Goal: Communication & Community: Answer question/provide support

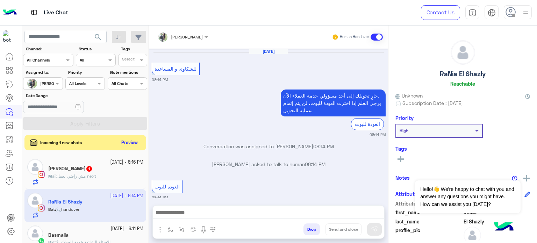
scroll to position [143, 0]
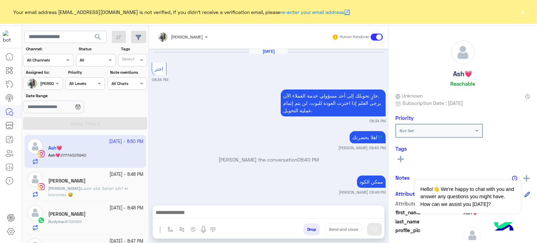
scroll to position [143, 0]
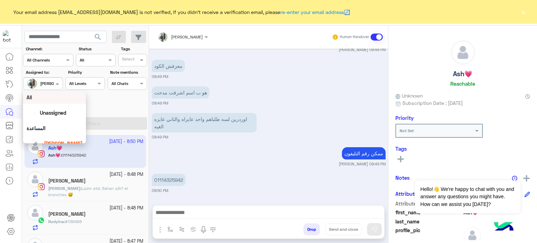
click at [59, 85] on span at bounding box center [58, 83] width 9 height 7
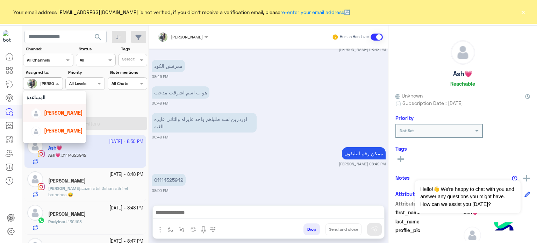
click at [65, 111] on span "lobna Mounir" at bounding box center [63, 113] width 38 height 6
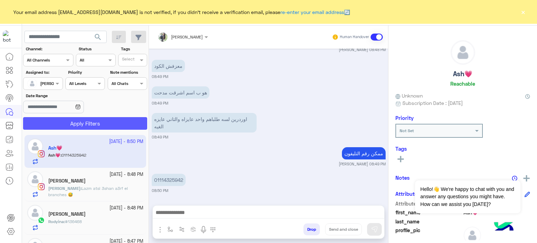
click at [97, 120] on button "Apply Filters" at bounding box center [85, 123] width 124 height 13
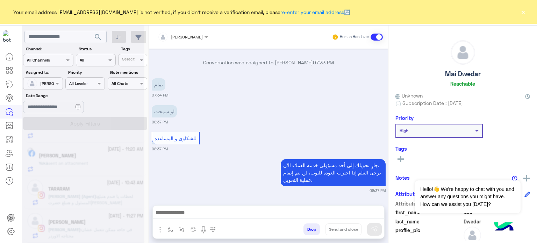
scroll to position [459, 0]
click at [112, 225] on div "Sara Shepl" at bounding box center [95, 223] width 95 height 7
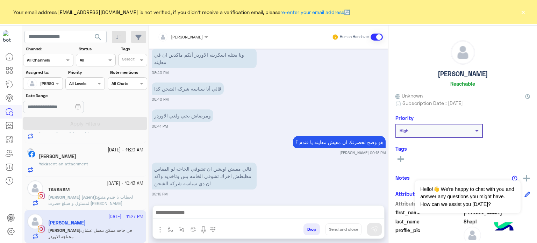
scroll to position [154, 0]
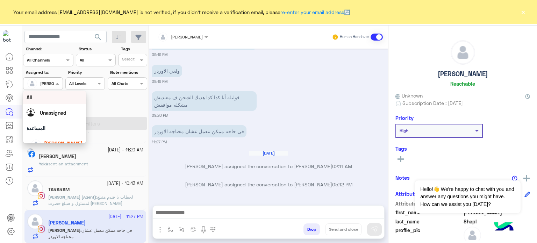
click at [59, 82] on span at bounding box center [58, 83] width 9 height 7
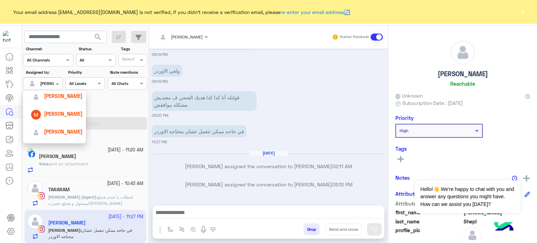
scroll to position [80, 0]
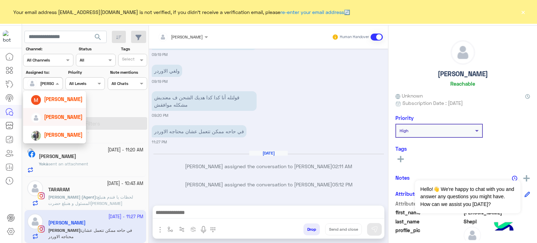
click at [57, 116] on span "Mona Farag" at bounding box center [63, 117] width 38 height 6
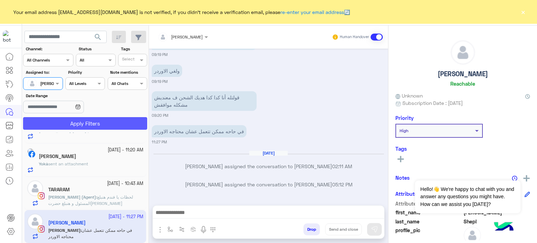
click at [84, 122] on button "Apply Filters" at bounding box center [85, 123] width 124 height 13
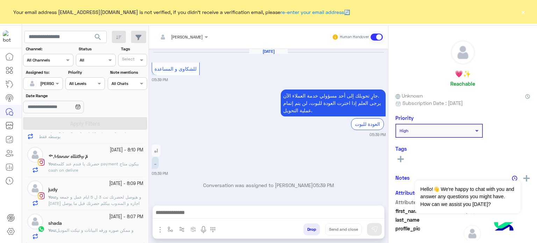
scroll to position [3, 0]
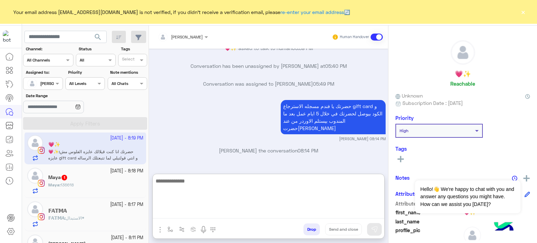
click at [221, 210] on textarea at bounding box center [269, 198] width 232 height 42
type textarea "*"
type textarea "**********"
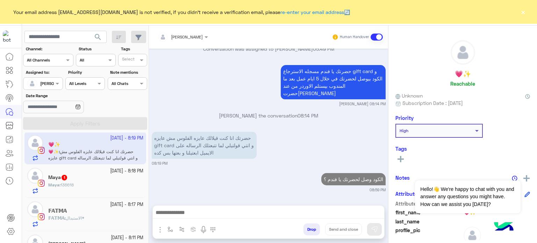
scroll to position [198, 0]
click at [94, 173] on div "3 October - 8:18 PM" at bounding box center [95, 171] width 95 height 7
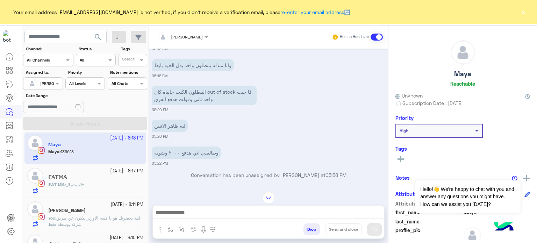
scroll to position [407, 0]
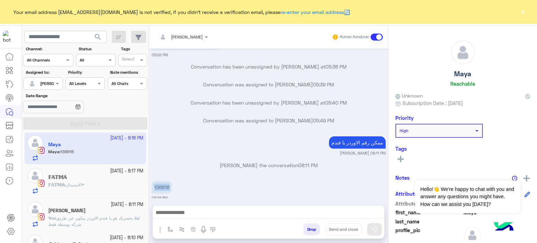
drag, startPoint x: 178, startPoint y: 178, endPoint x: 153, endPoint y: 179, distance: 25.2
click at [153, 179] on div "136618 08:18 PM" at bounding box center [269, 189] width 234 height 21
copy p "136618"
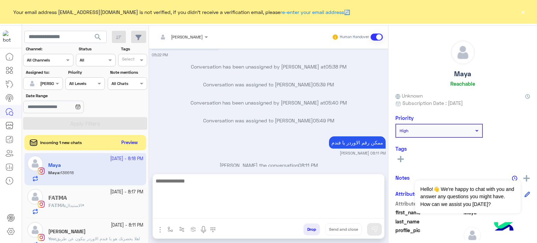
click at [190, 211] on textarea at bounding box center [269, 198] width 232 height 42
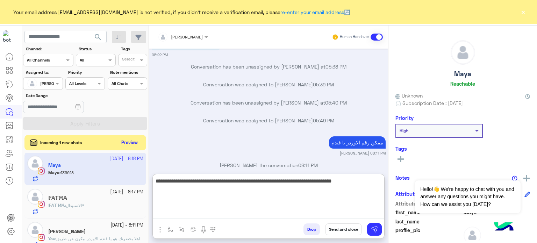
type textarea "**********"
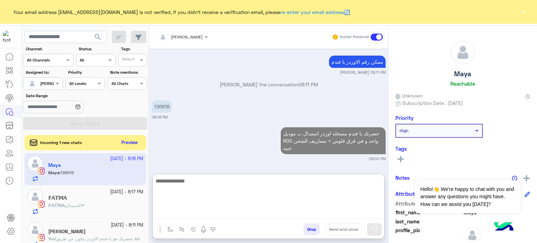
scroll to position [480, 0]
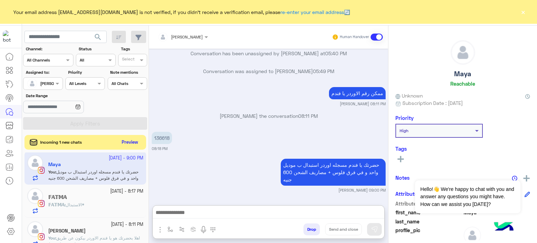
click at [128, 142] on button "Preview" at bounding box center [130, 142] width 22 height 9
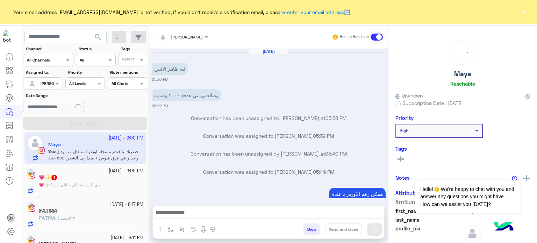
scroll to position [100, 0]
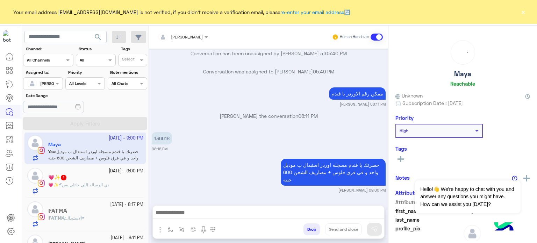
click at [94, 184] on span "دي الرساله اللي جاتلي بس؟" at bounding box center [84, 184] width 49 height 5
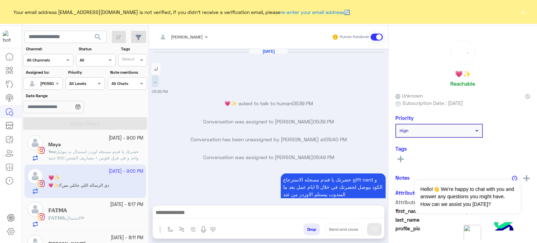
scroll to position [216, 0]
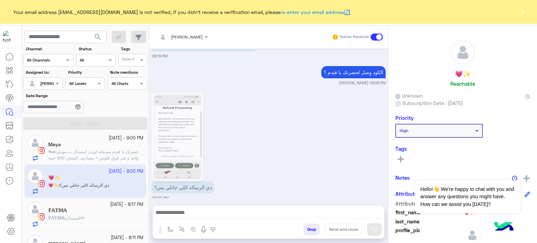
click at [182, 125] on img at bounding box center [178, 136] width 48 height 85
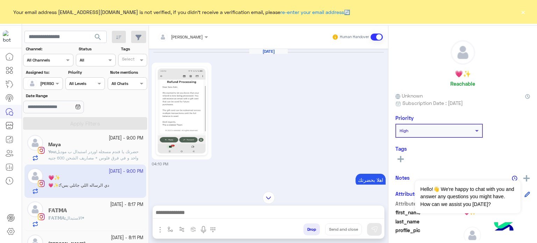
scroll to position [0, 0]
click at [182, 125] on img at bounding box center [182, 111] width 48 height 85
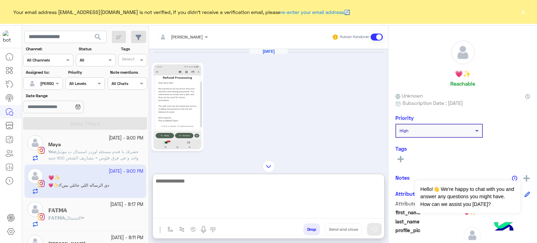
click at [239, 216] on textarea at bounding box center [269, 198] width 232 height 42
type textarea "**********"
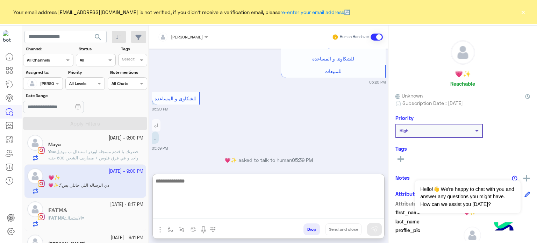
scroll to position [660, 0]
